Goal: Task Accomplishment & Management: Manage account settings

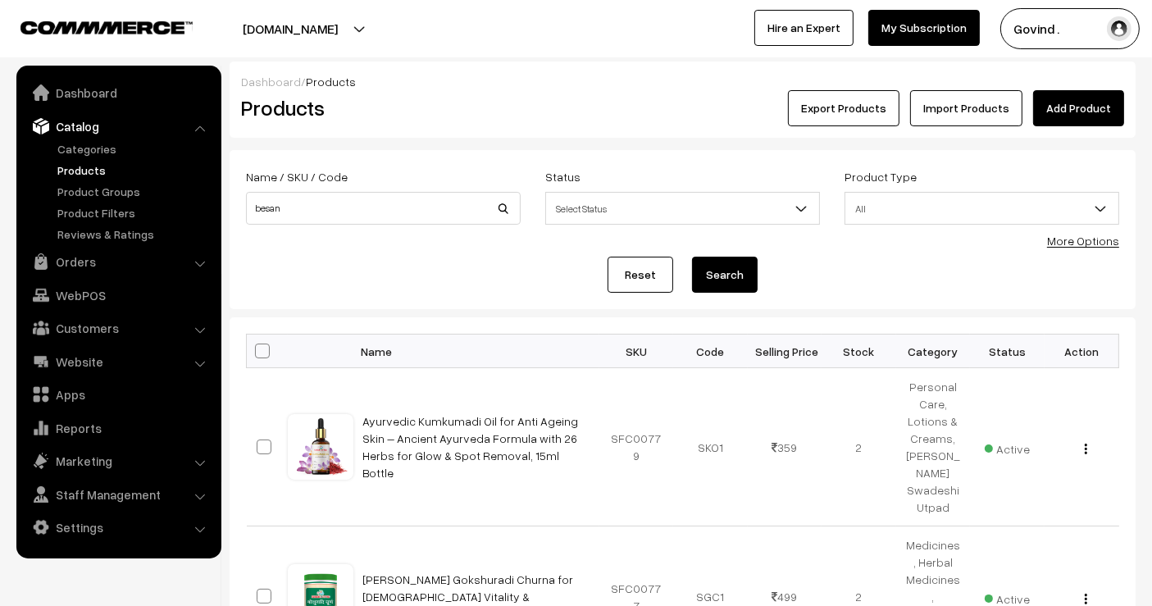
type input "besan"
click at [692, 257] on button "Search" at bounding box center [725, 275] width 66 height 36
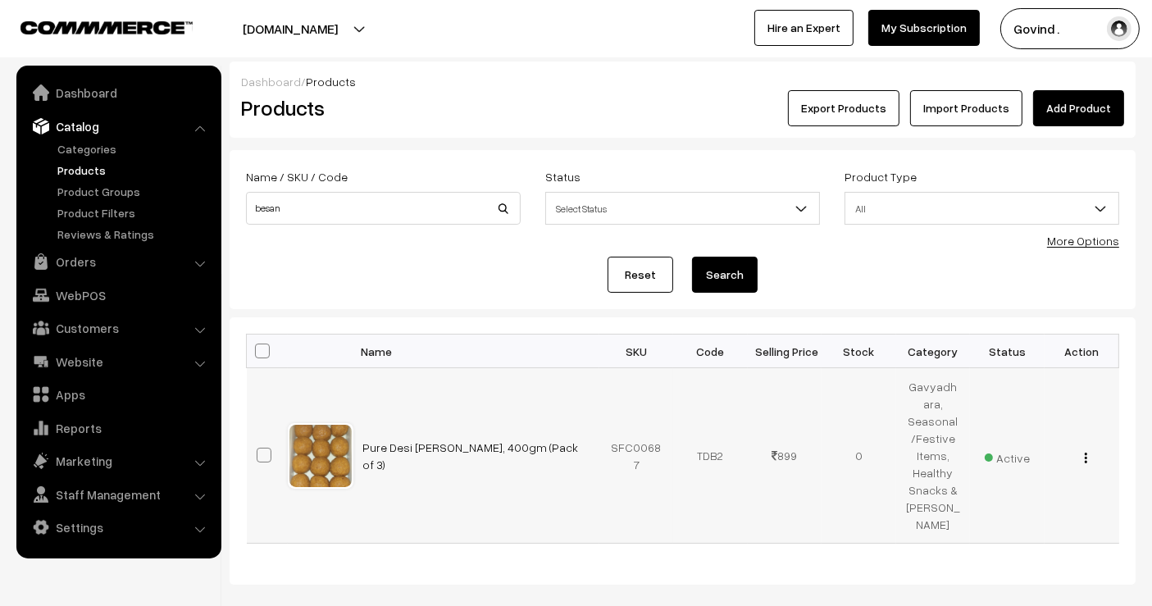
click at [1085, 453] on img "button" at bounding box center [1086, 458] width 2 height 11
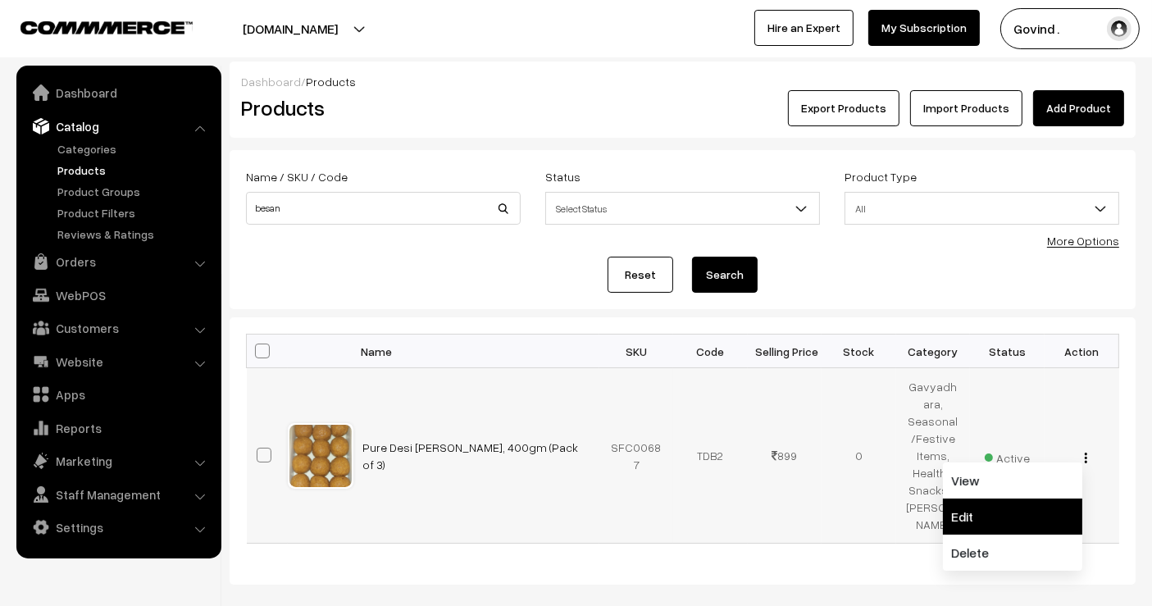
click at [1010, 499] on link "Edit" at bounding box center [1012, 517] width 139 height 36
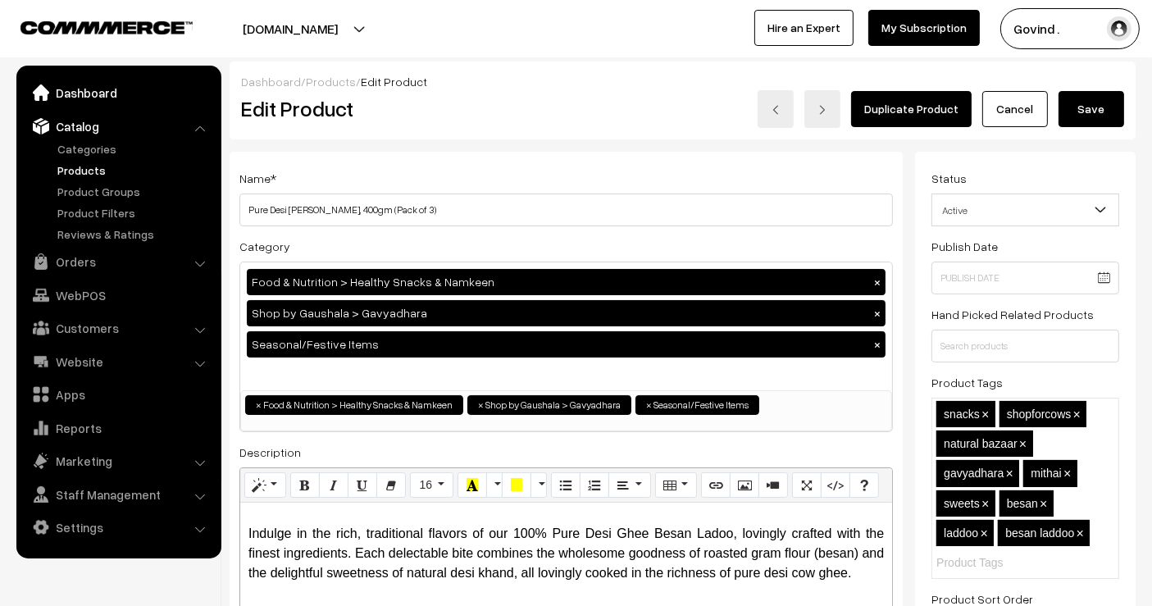
click at [96, 96] on link "Dashboard" at bounding box center [117, 93] width 195 height 30
